Goal: Obtain resource: Obtain resource

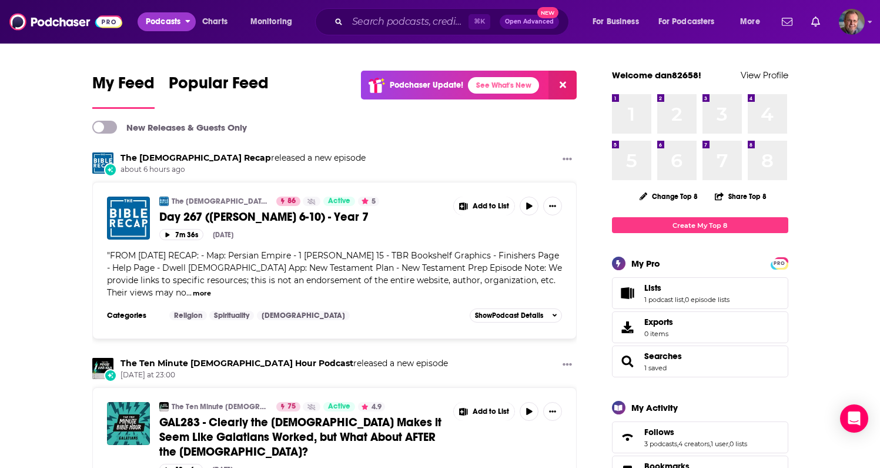
click at [162, 24] on span "Podcasts" at bounding box center [163, 22] width 35 height 16
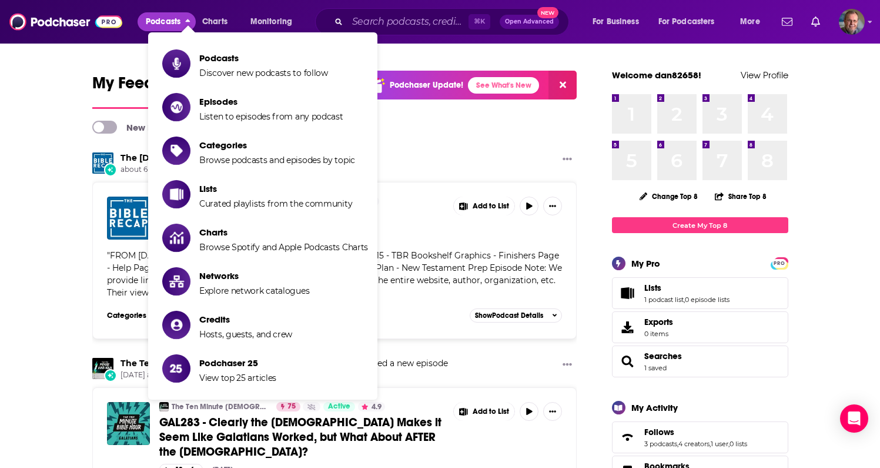
click at [171, 19] on span "Podcasts" at bounding box center [163, 22] width 35 height 16
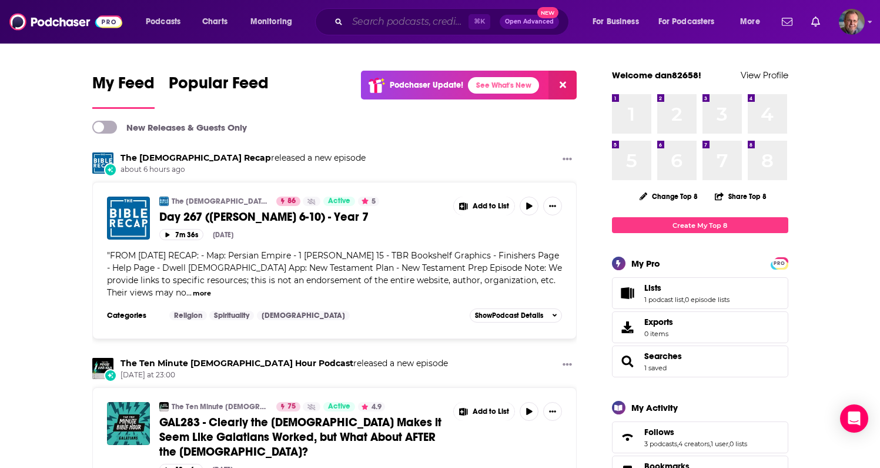
click at [394, 21] on input "Search podcasts, credits, & more..." at bounding box center [408, 21] width 121 height 19
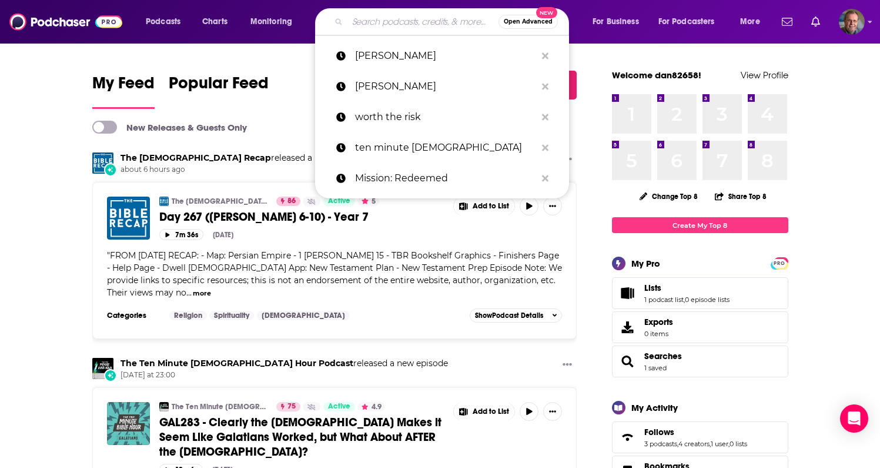
click at [136, 426] on img "GAL283 - Clearly the Bible Makes it Seem Like Galatians Worked, but What About …" at bounding box center [128, 423] width 43 height 43
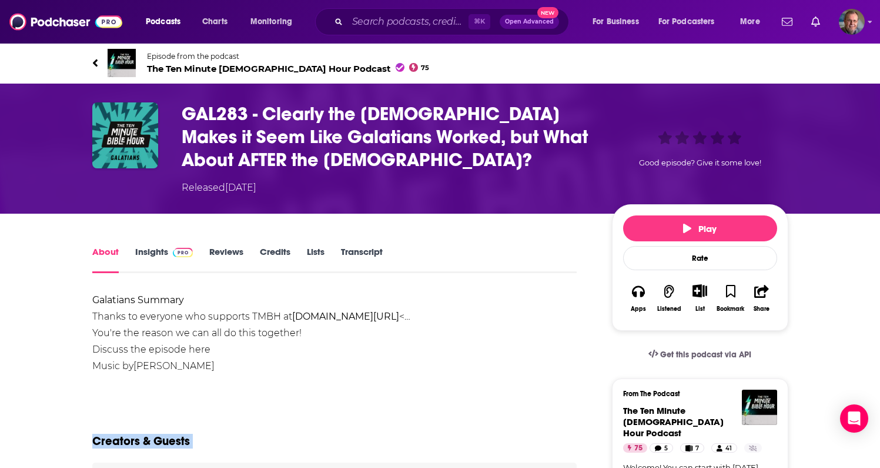
click at [225, 67] on span "The Ten Minute [DEMOGRAPHIC_DATA] Hour Podcast 75" at bounding box center [288, 68] width 283 height 11
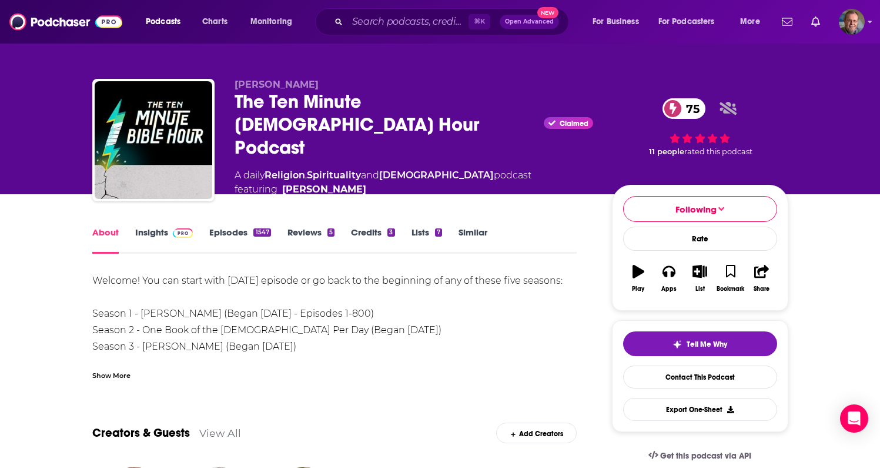
click at [175, 229] on img at bounding box center [183, 232] width 21 height 9
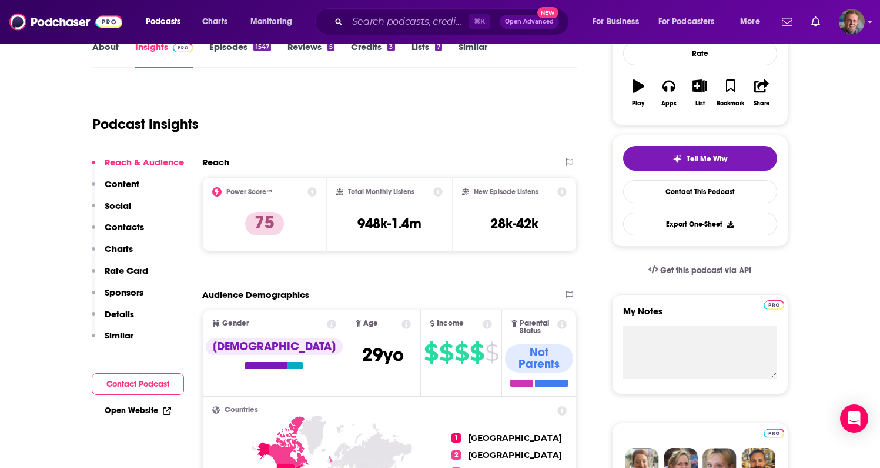
scroll to position [188, 0]
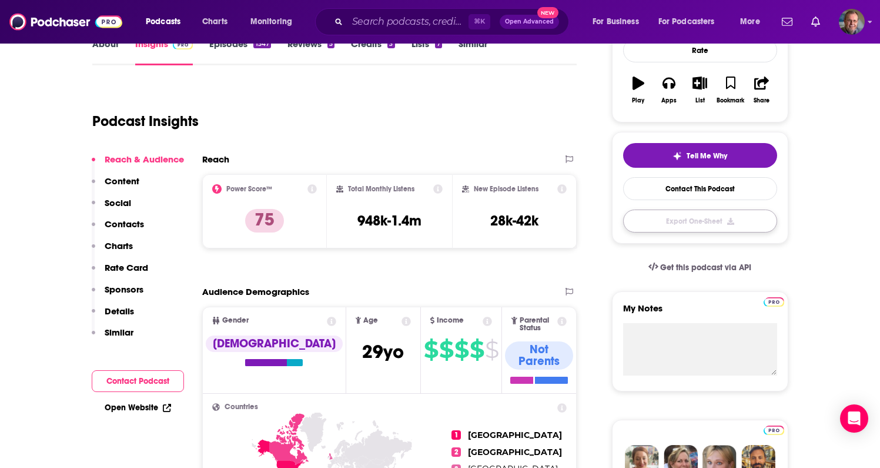
click at [702, 218] on button "Export One-Sheet" at bounding box center [700, 220] width 154 height 23
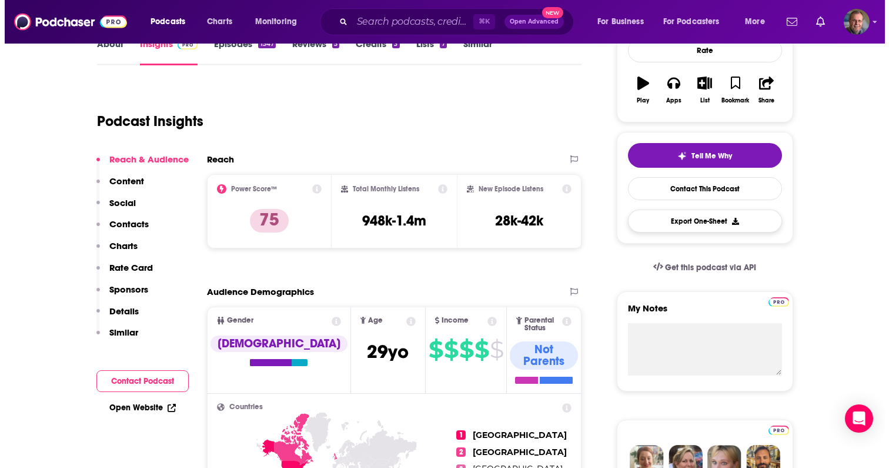
scroll to position [0, 0]
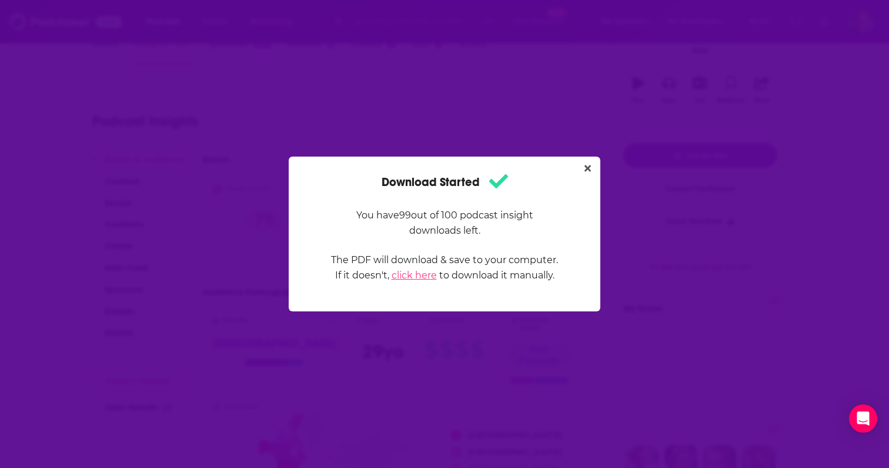
click at [408, 273] on link "click here" at bounding box center [414, 274] width 45 height 11
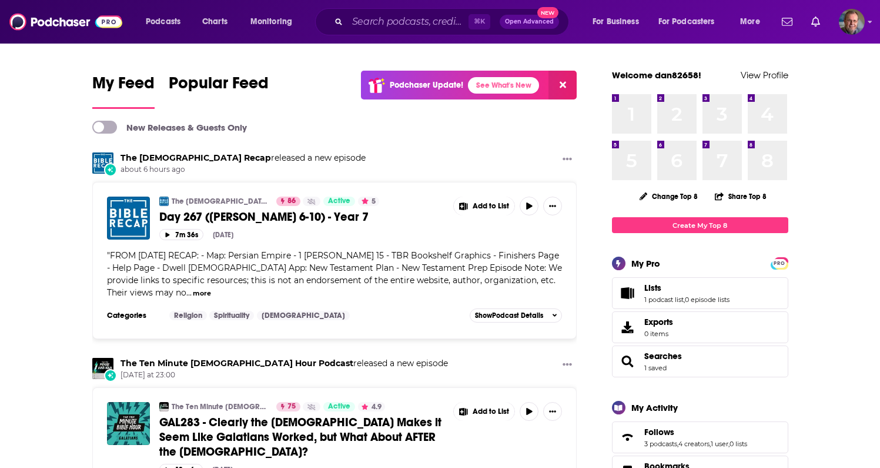
click at [390, 31] on div "⌘ K Open Advanced New" at bounding box center [442, 21] width 254 height 27
click at [375, 17] on input "Search podcasts, credits, & more..." at bounding box center [408, 21] width 121 height 19
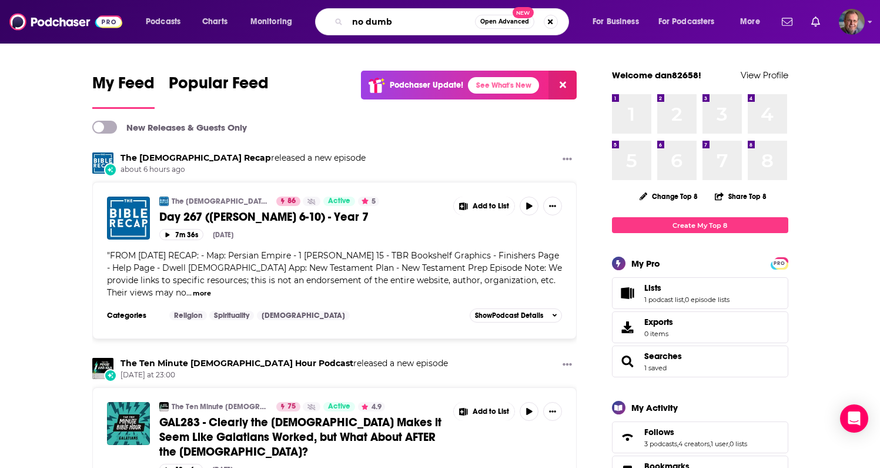
type input "no dumb"
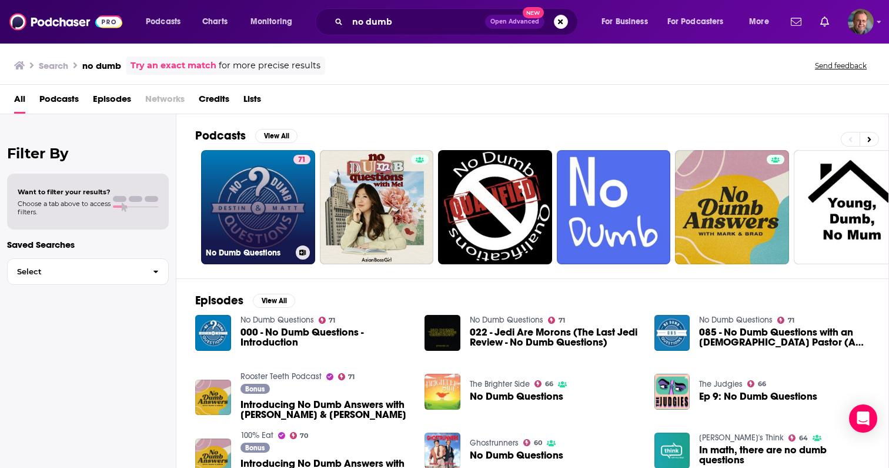
click at [253, 202] on link "71 No Dumb Questions" at bounding box center [258, 207] width 114 height 114
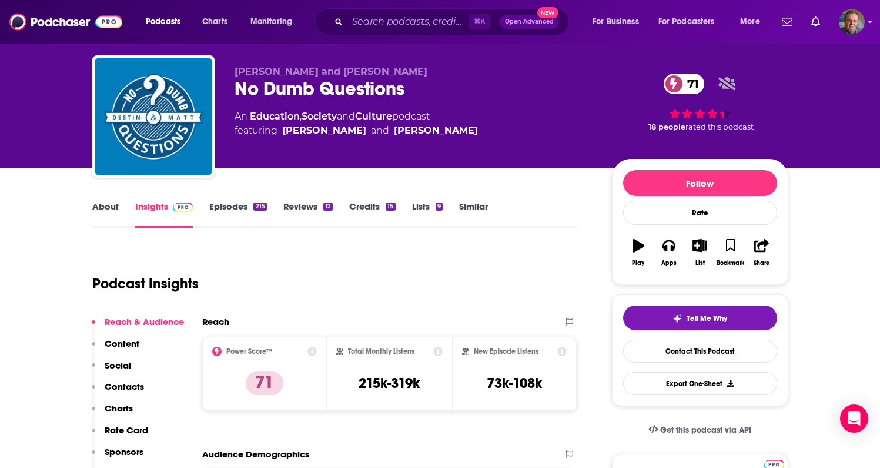
scroll to position [47, 0]
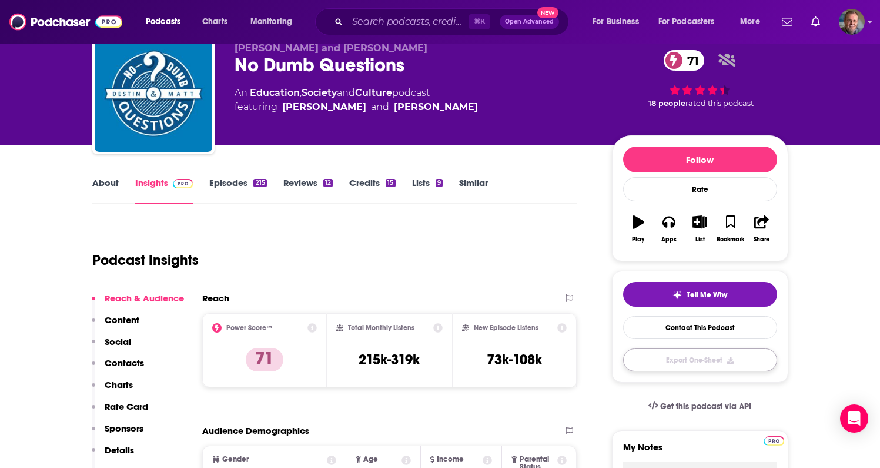
click at [692, 363] on button "Export One-Sheet" at bounding box center [700, 359] width 154 height 23
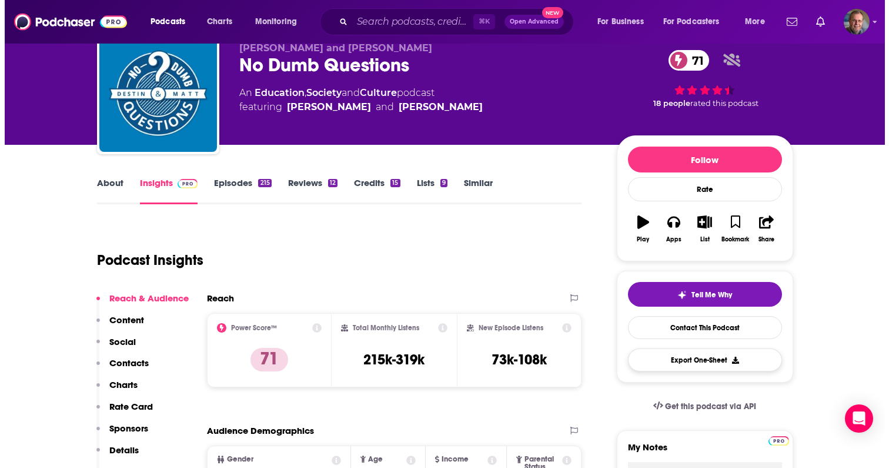
scroll to position [0, 0]
